Goal: Answer question/provide support

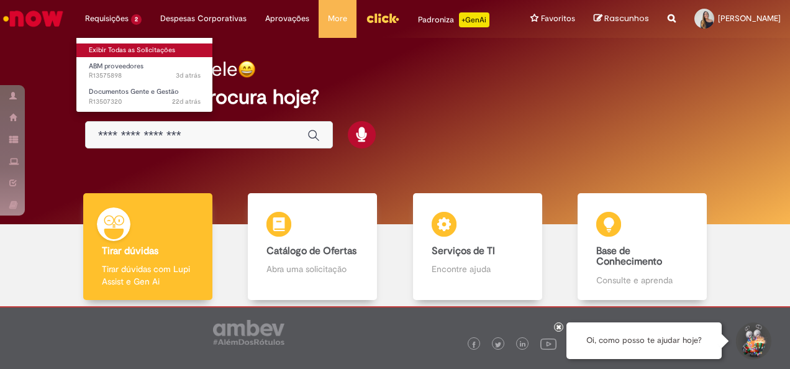
click at [93, 47] on link "Exibir Todas as Solicitações" at bounding box center [144, 50] width 137 height 14
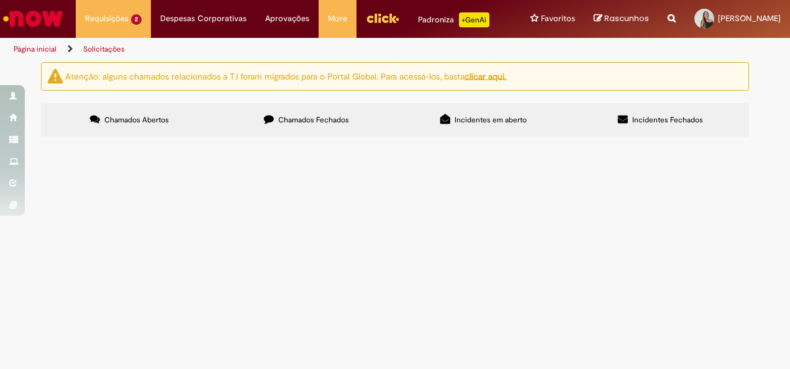
click at [0, 0] on span "R13507320" at bounding box center [0, 0] width 0 height 0
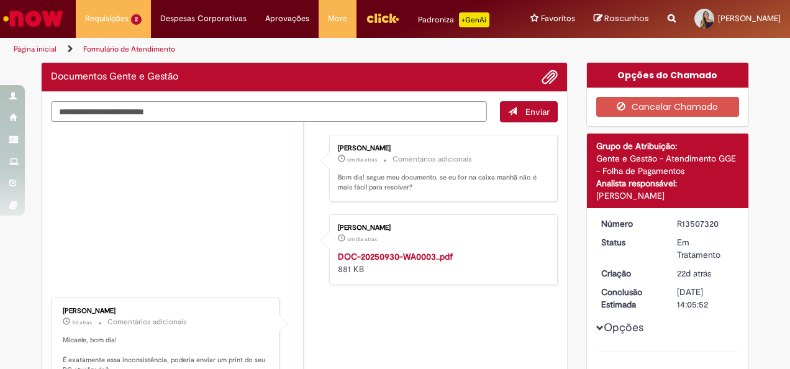
click at [81, 252] on li "[PERSON_NAME] um dia atrás um dia atrás DOC-20250930-WA0003..pdf 881 KB" at bounding box center [304, 249] width 507 height 71
click at [188, 122] on textarea "Digite sua mensagem aqui..." at bounding box center [269, 111] width 436 height 21
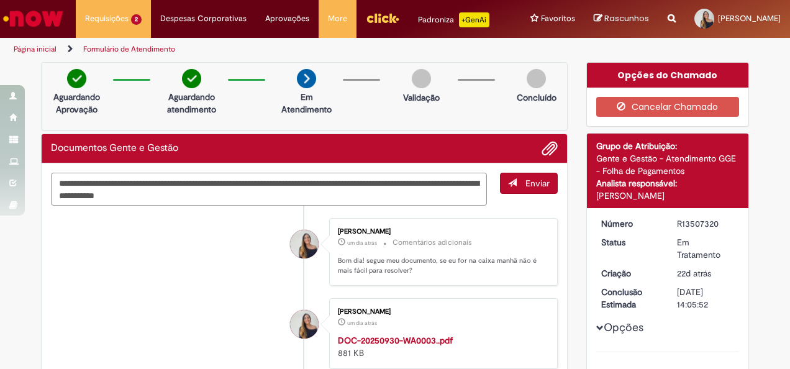
drag, startPoint x: 421, startPoint y: 190, endPoint x: 431, endPoint y: 213, distance: 24.8
click at [431, 206] on textarea "**********" at bounding box center [269, 189] width 436 height 33
type textarea "**********"
click at [539, 194] on button "Enviar" at bounding box center [529, 183] width 58 height 21
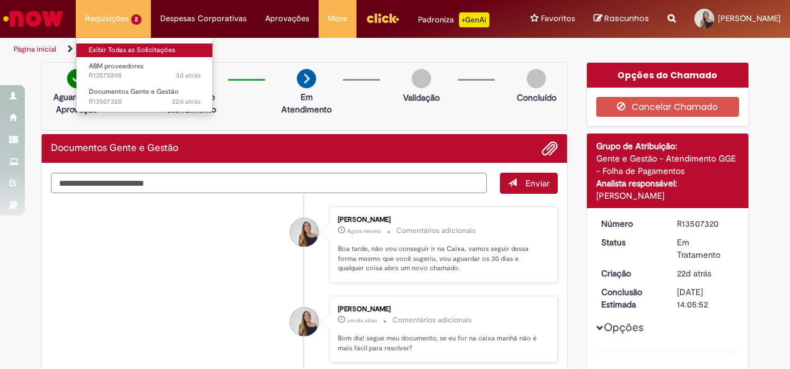
click at [95, 47] on link "Exibir Todas as Solicitações" at bounding box center [144, 50] width 137 height 14
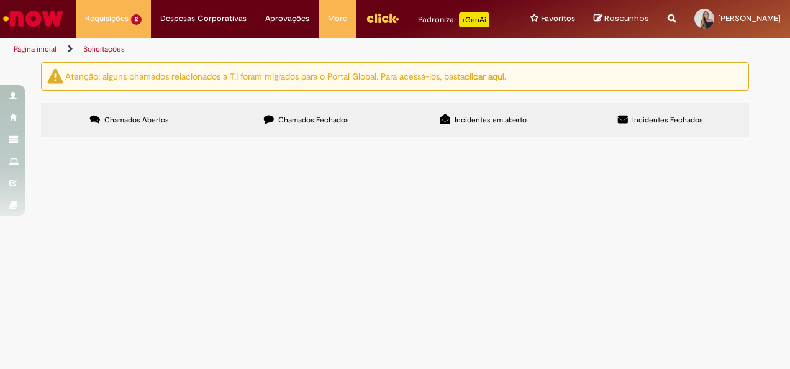
drag, startPoint x: 93, startPoint y: 252, endPoint x: 57, endPoint y: 255, distance: 36.7
click at [0, 0] on td "R13507320" at bounding box center [0, 0] width 0 height 0
copy span "R13507320"
